Goal: Task Accomplishment & Management: Use online tool/utility

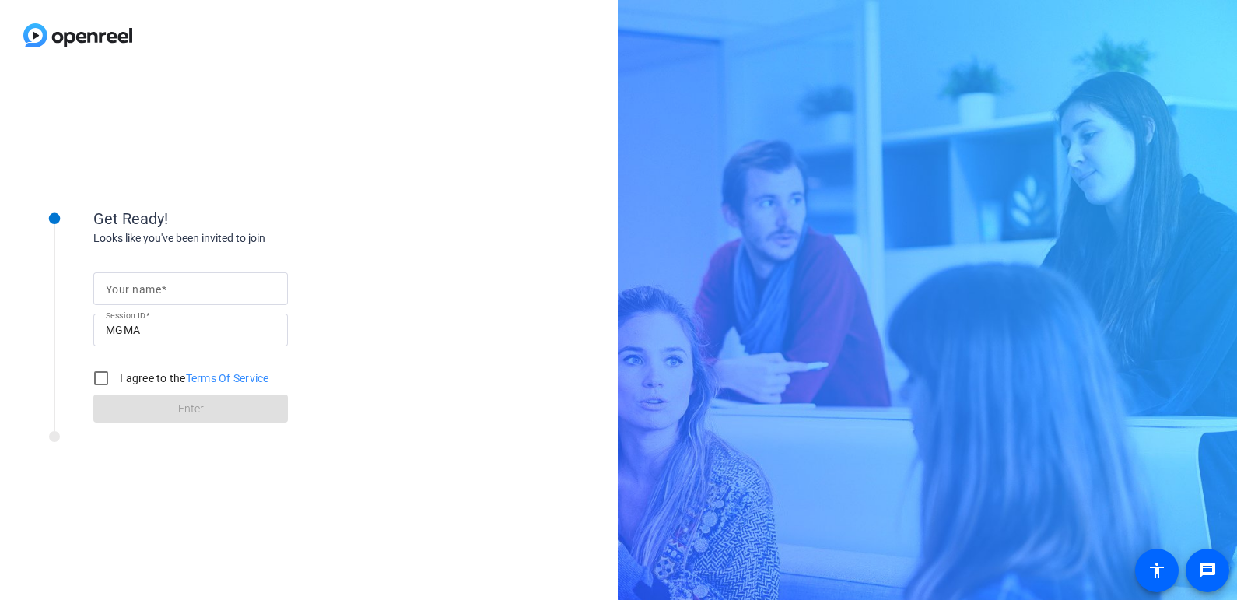
click at [177, 287] on input "Your name" at bounding box center [191, 288] width 170 height 19
type input "[PERSON_NAME]"
click at [98, 375] on input "I agree to the Terms Of Service" at bounding box center [101, 378] width 31 height 31
checkbox input "true"
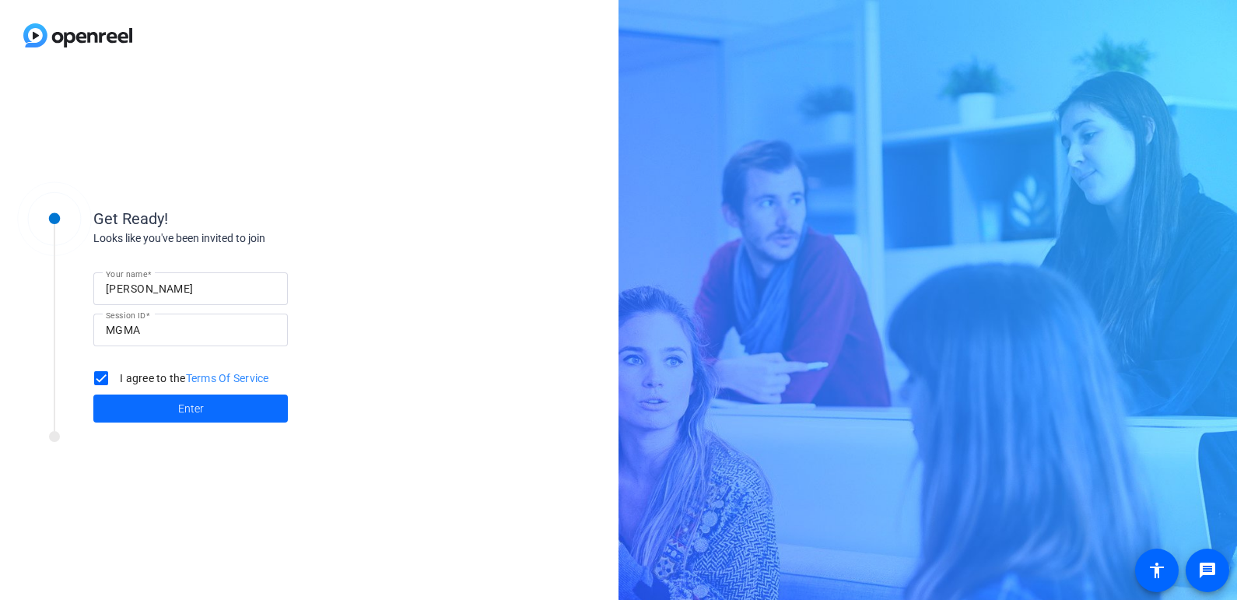
click at [167, 408] on span at bounding box center [190, 408] width 195 height 37
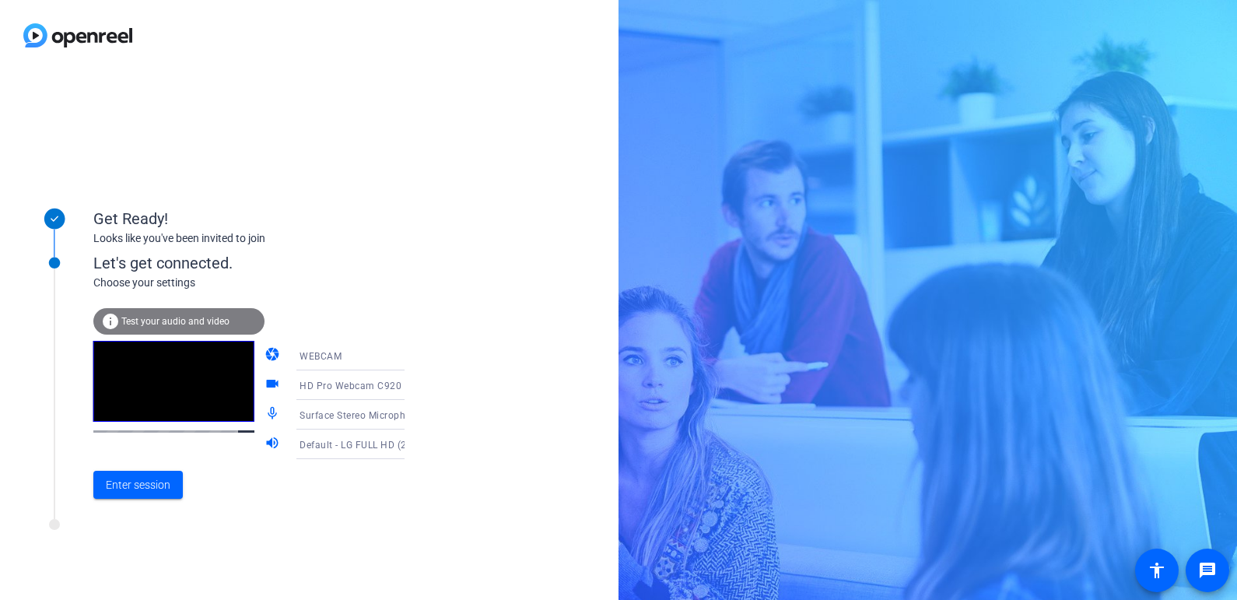
click at [352, 385] on span "HD Pro Webcam C920 (046d:0892)" at bounding box center [380, 385] width 161 height 12
click at [458, 373] on div at bounding box center [618, 300] width 1237 height 600
click at [265, 387] on mat-icon "videocam" at bounding box center [274, 385] width 19 height 19
click at [265, 386] on mat-icon "videocam" at bounding box center [274, 385] width 19 height 19
click at [142, 491] on span "Enter session" at bounding box center [138, 485] width 65 height 16
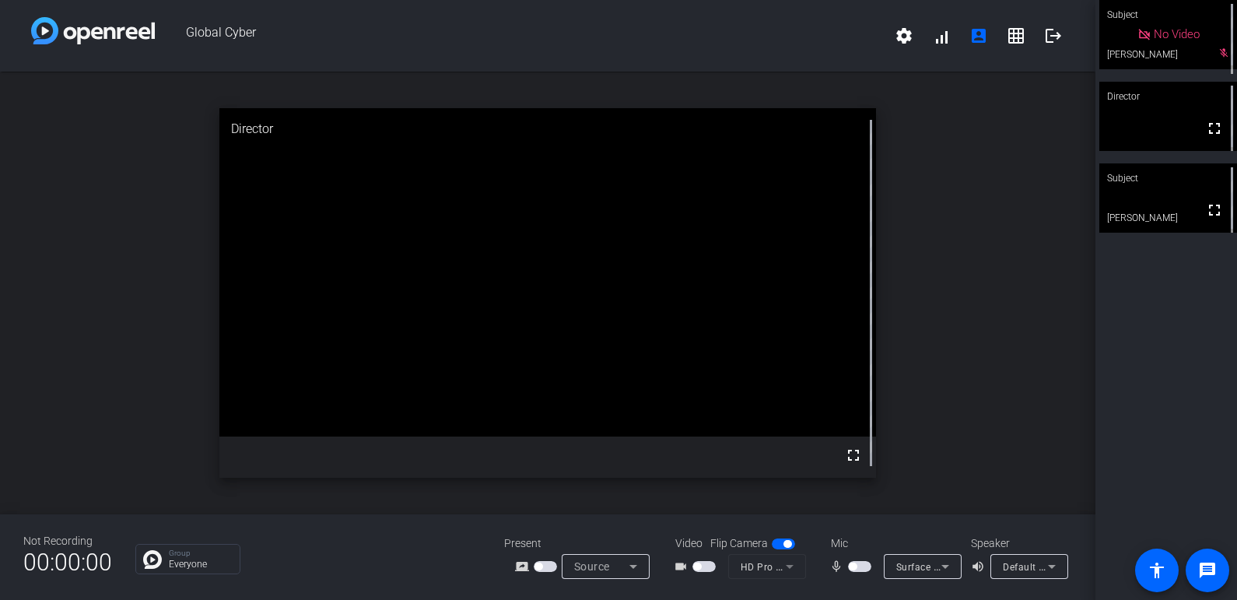
click at [1041, 566] on span "Default - LG FULL HD (2- HD Audio Driver for Display Audio)" at bounding box center [1138, 566] width 271 height 12
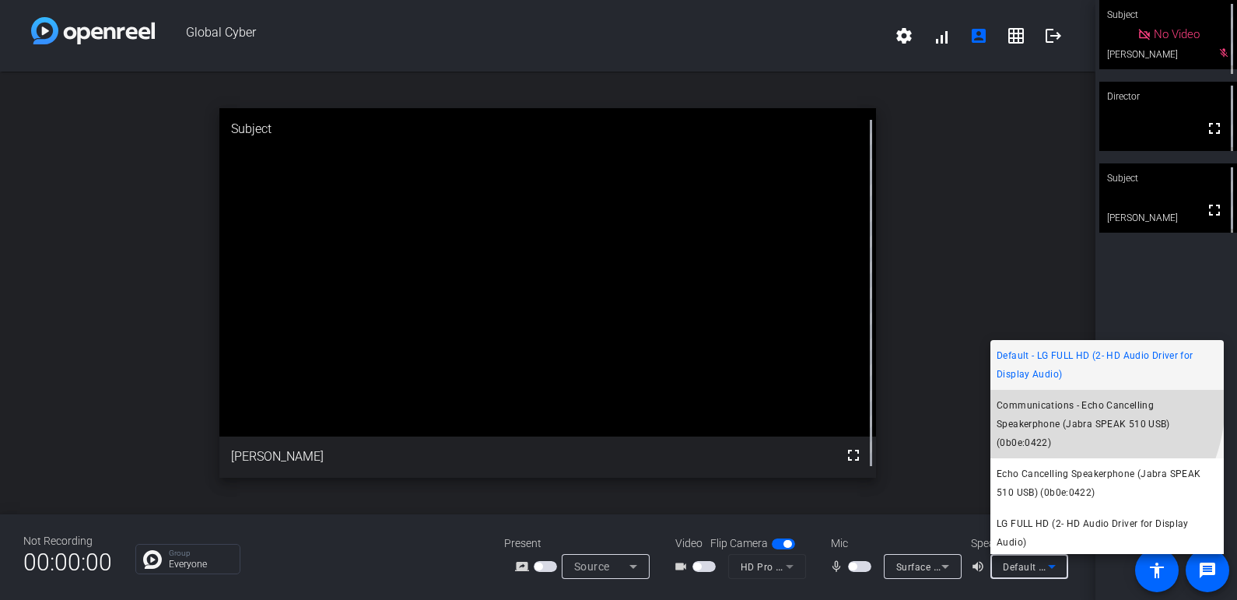
click at [1050, 401] on span "Communications - Echo Cancelling Speakerphone (Jabra SPEAK 510 USB) (0b0e:0422)" at bounding box center [1107, 424] width 221 height 56
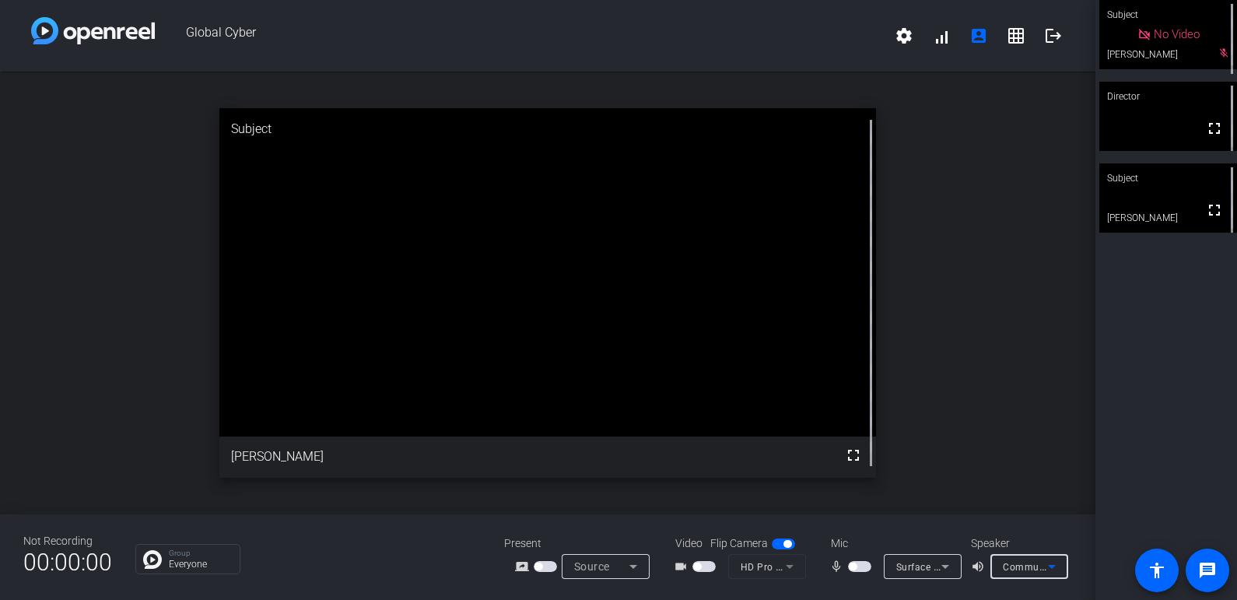
click at [871, 559] on mat-slide-toggle at bounding box center [861, 566] width 26 height 16
click at [863, 570] on span "button" at bounding box center [859, 566] width 23 height 11
click at [909, 564] on span "Surface Stereo Microphones (2- Surface High Definition Audio)" at bounding box center [1038, 566] width 285 height 12
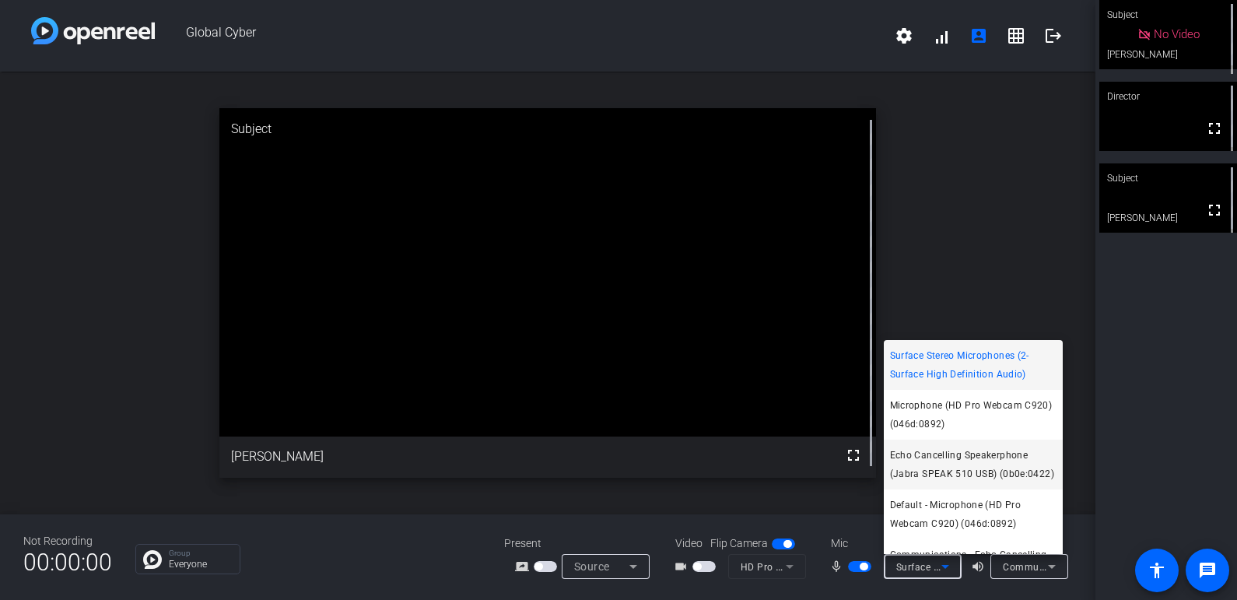
click at [934, 465] on span "Echo Cancelling Speakerphone (Jabra SPEAK 510 USB) (0b0e:0422)" at bounding box center [973, 464] width 167 height 37
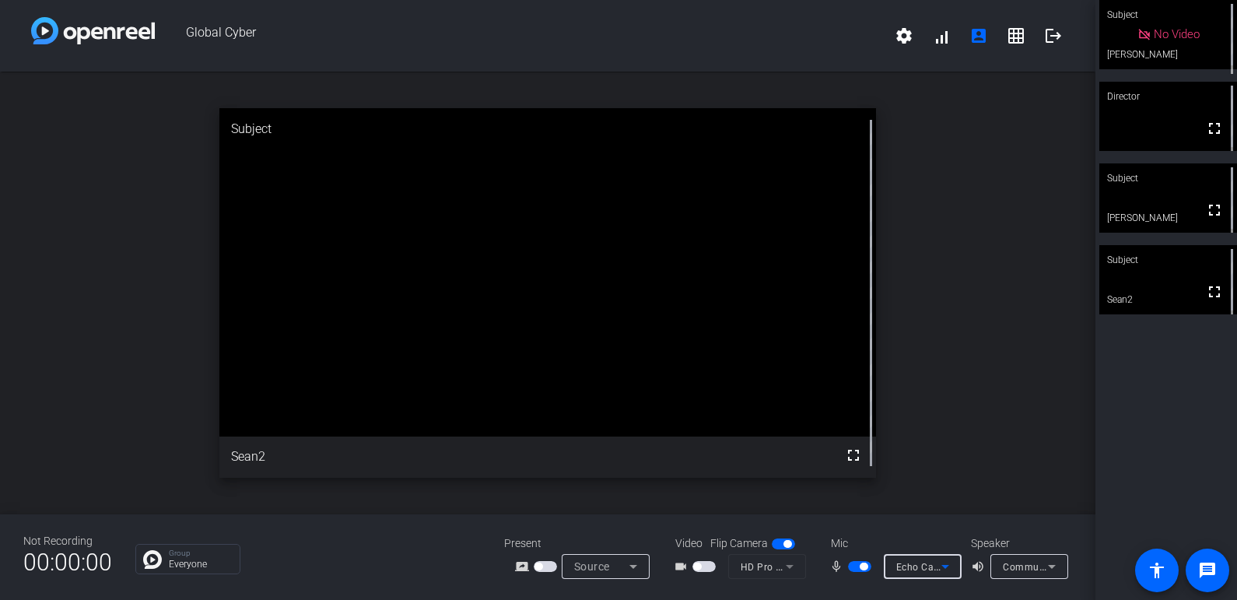
click at [710, 567] on span "button" at bounding box center [703, 566] width 23 height 11
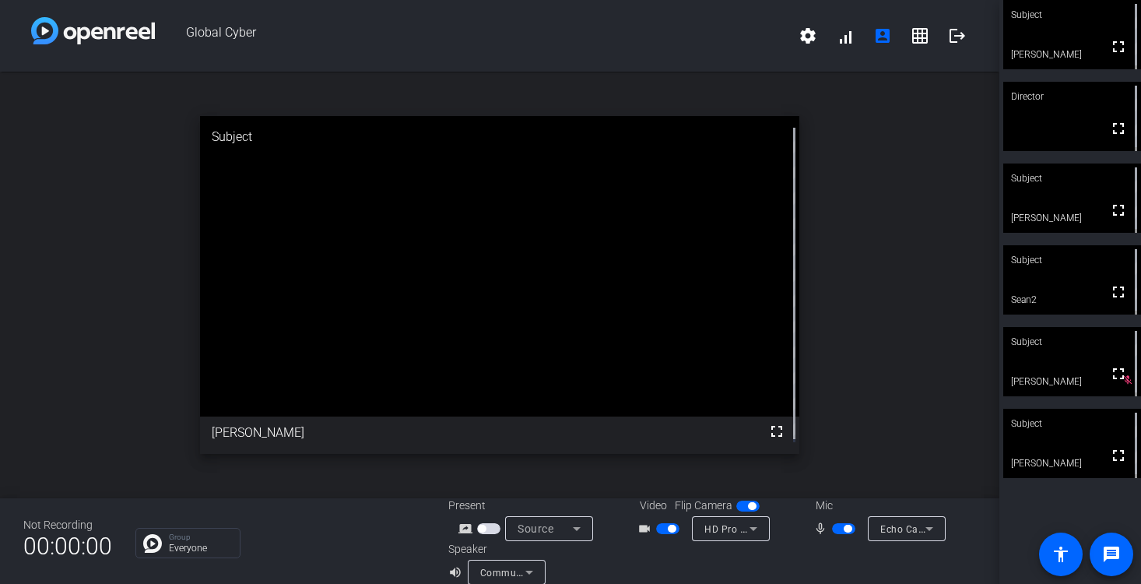
click at [832, 532] on span "button" at bounding box center [843, 528] width 23 height 11
click at [661, 532] on span "button" at bounding box center [667, 528] width 23 height 11
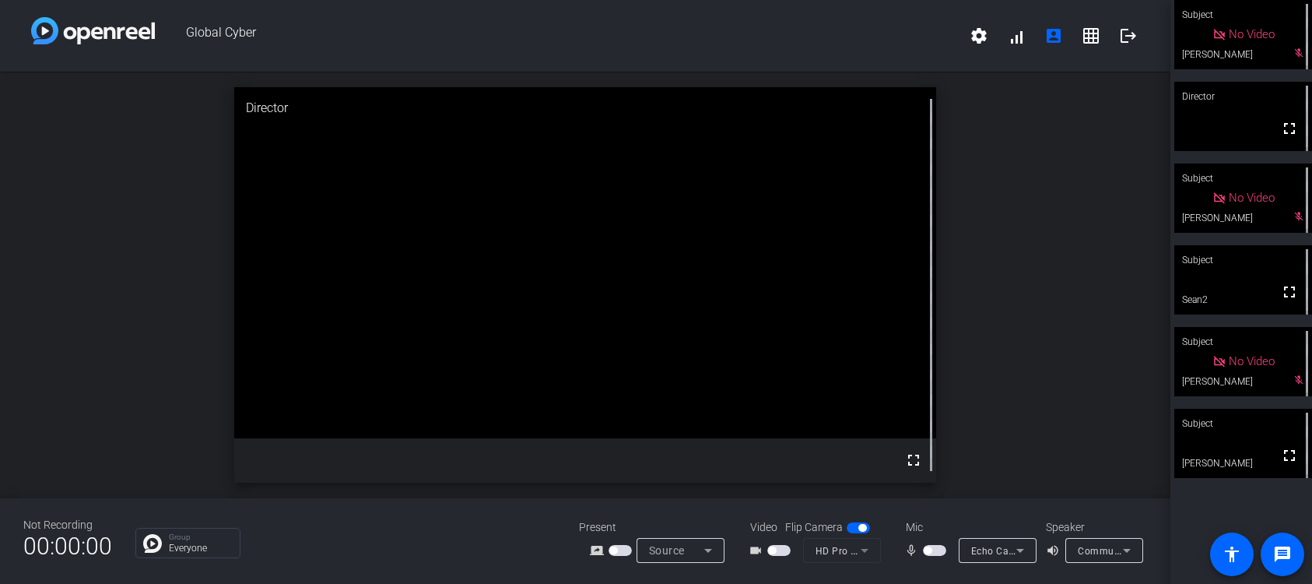
click at [780, 553] on span "button" at bounding box center [778, 550] width 23 height 11
click at [937, 547] on span "button" at bounding box center [934, 550] width 23 height 11
click at [927, 547] on span "button" at bounding box center [934, 550] width 23 height 11
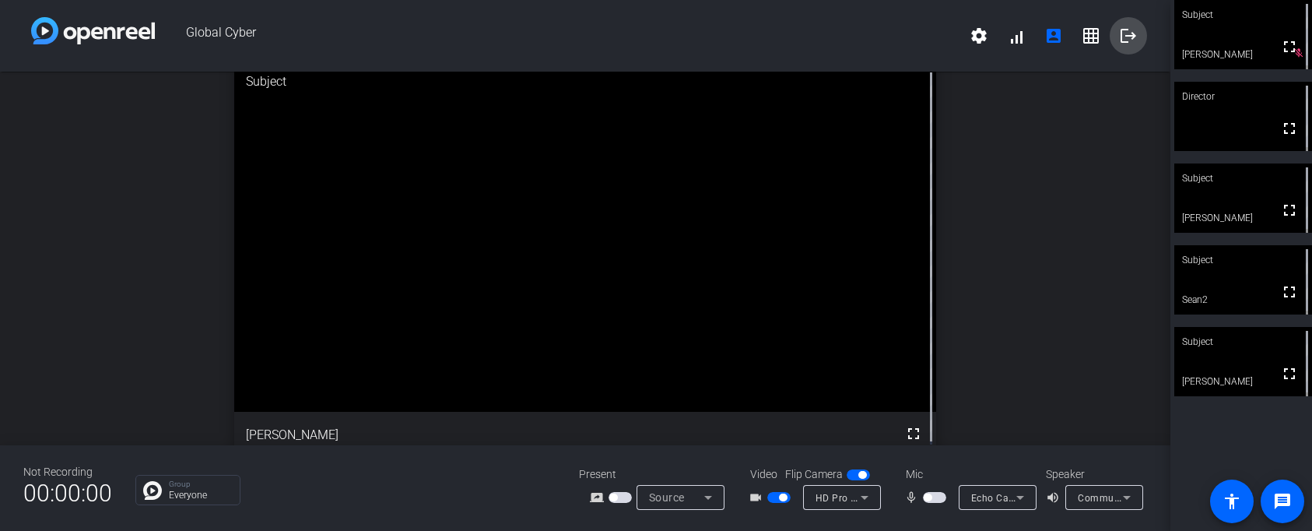
click at [1129, 39] on mat-icon "logout" at bounding box center [1128, 35] width 19 height 19
